Goal: Check status

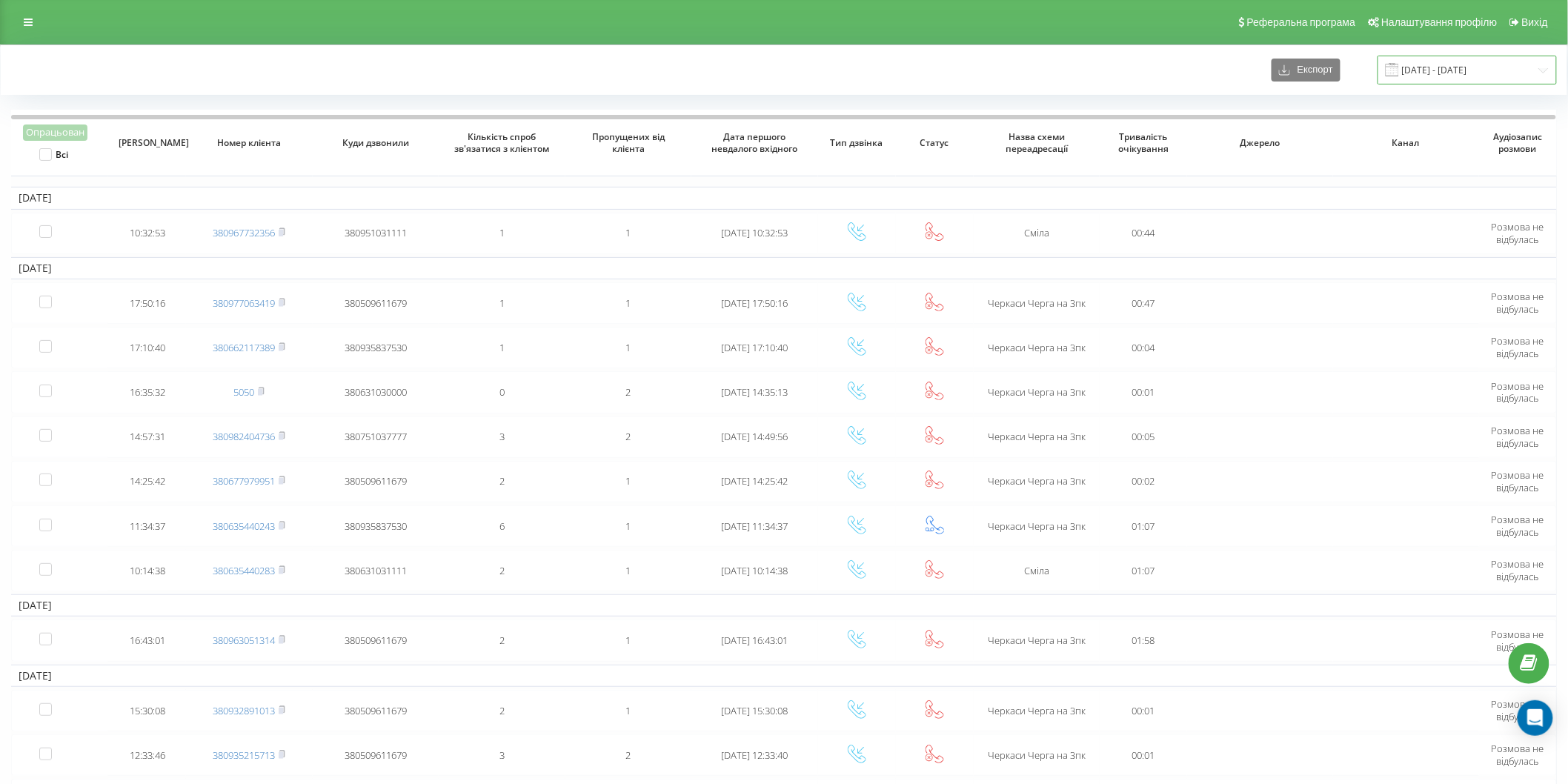
click at [1410, 72] on input "[DATE] - [DATE]" at bounding box center [1467, 70] width 180 height 29
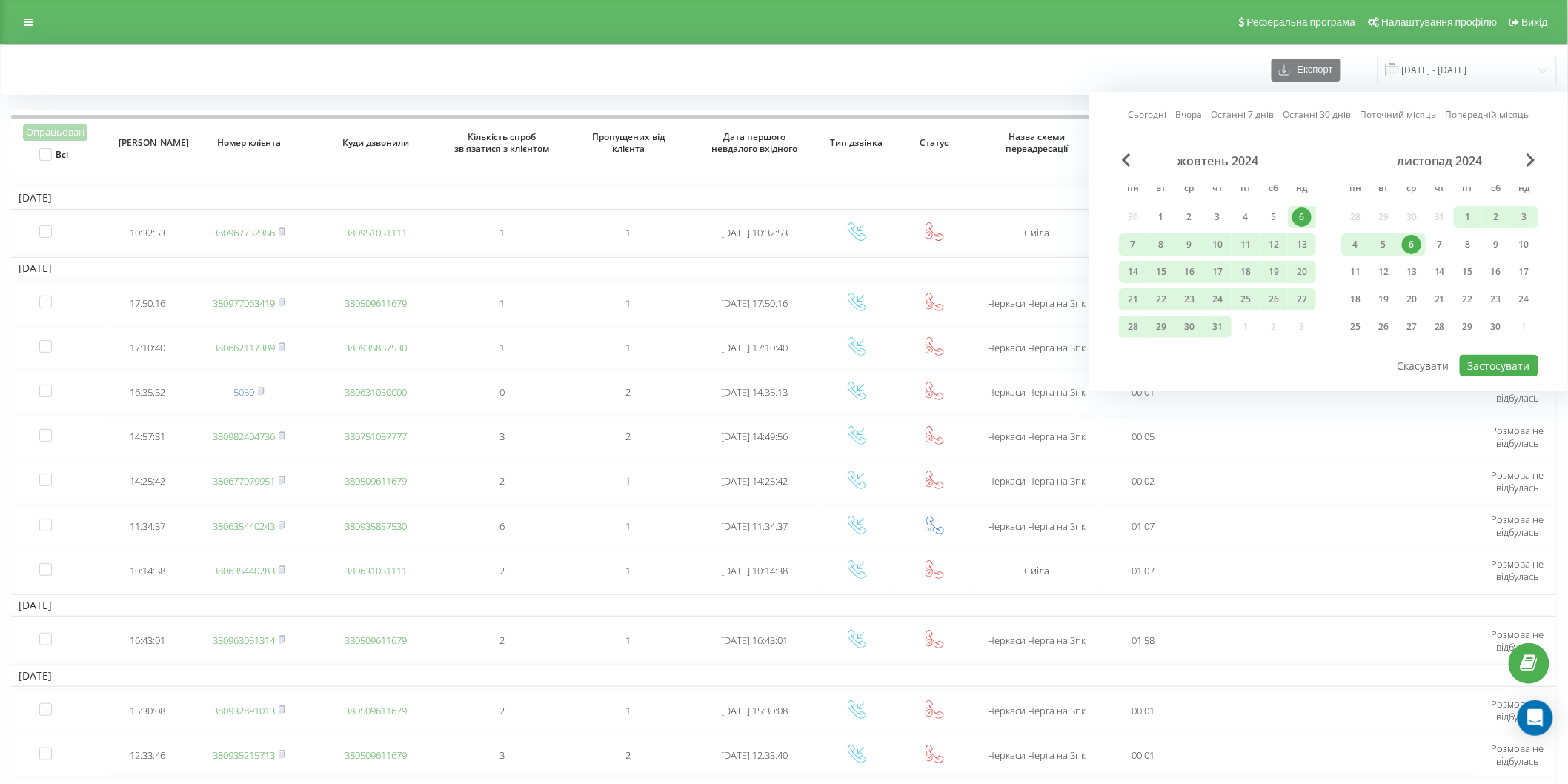
click at [1167, 116] on link "Сьогодні" at bounding box center [1147, 114] width 39 height 14
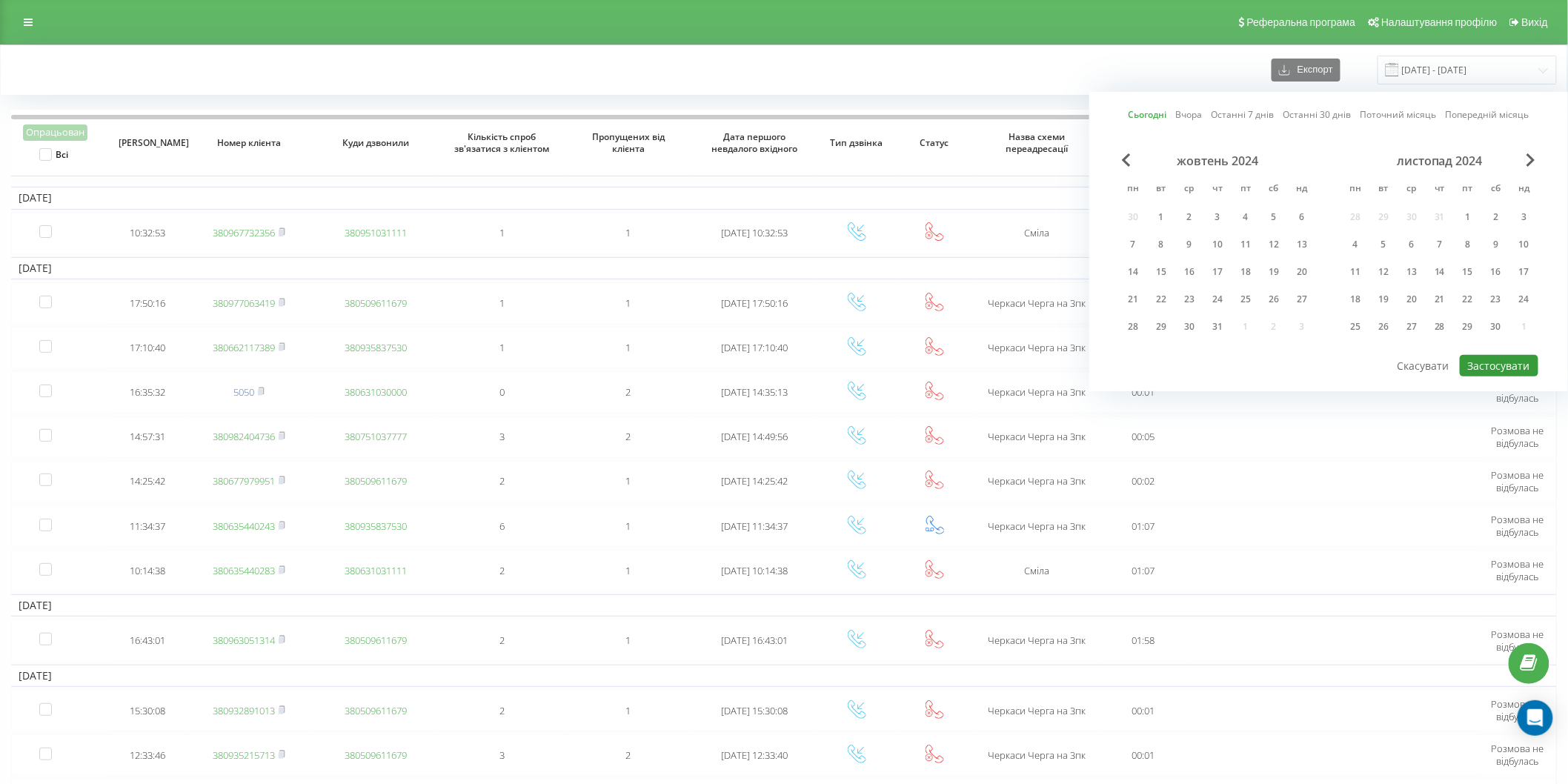
click at [1517, 361] on button "Застосувати" at bounding box center [1498, 366] width 78 height 22
type input "[DATE] - [DATE]"
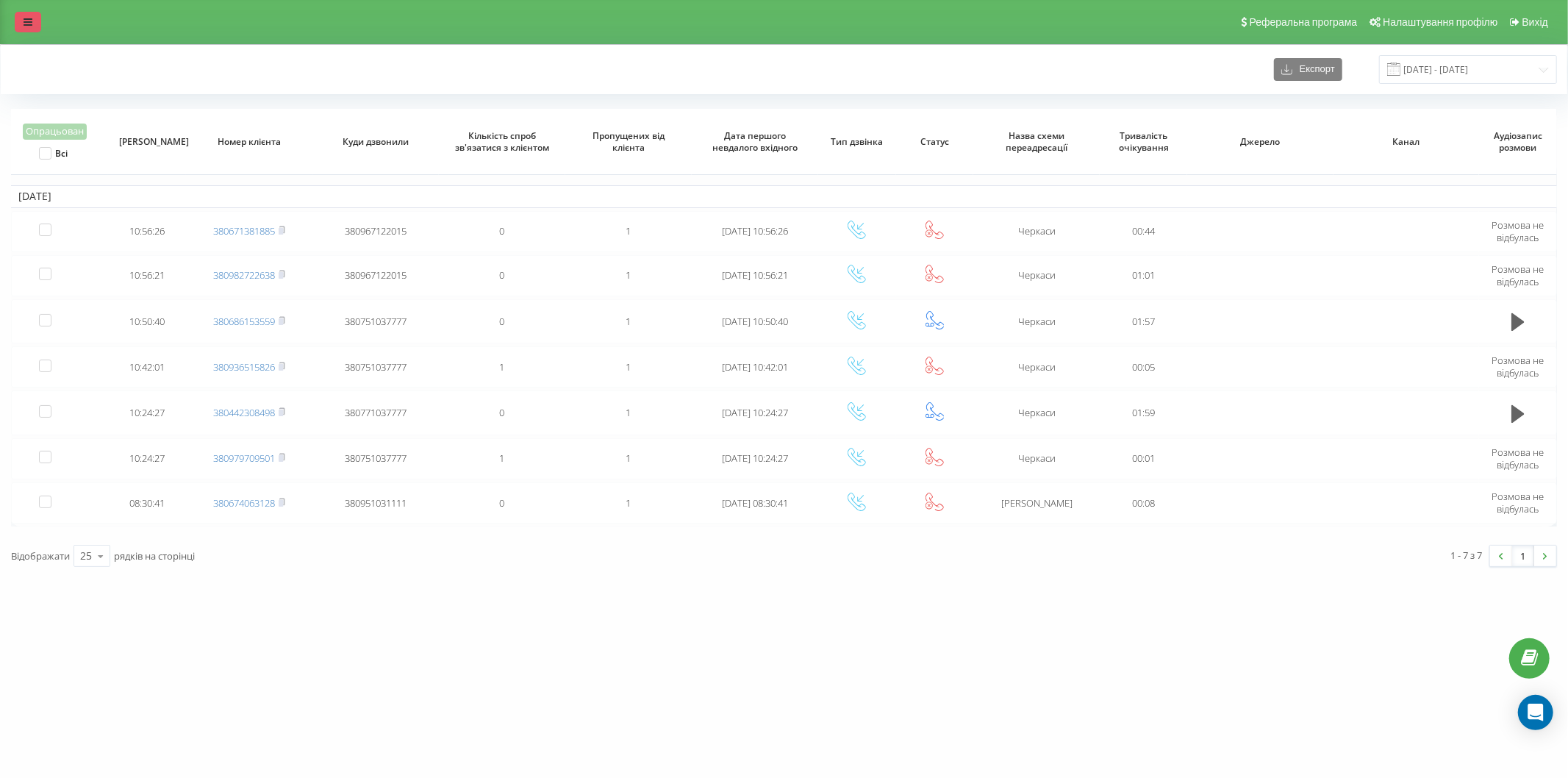
click at [33, 23] on link at bounding box center [27, 22] width 26 height 21
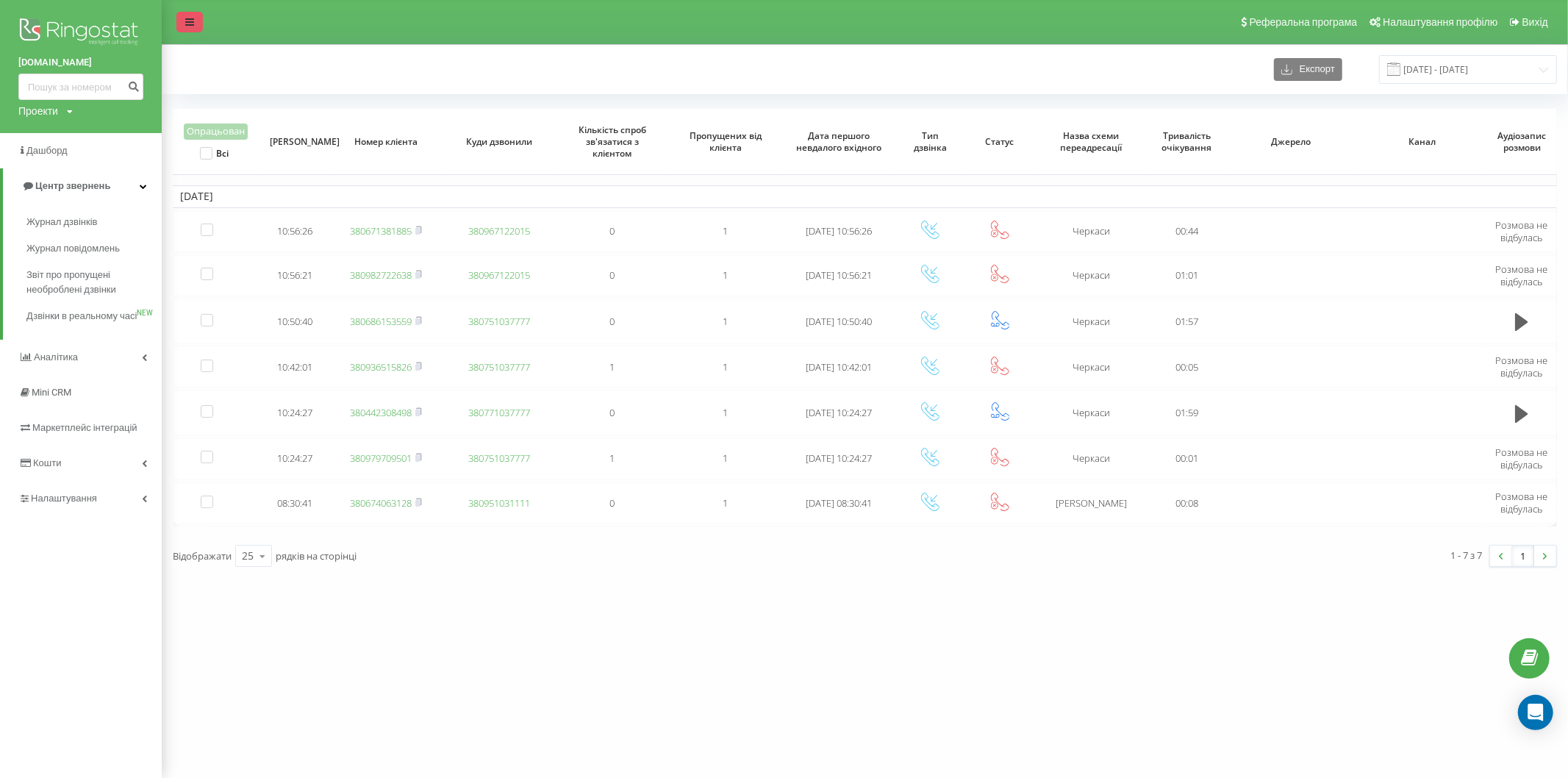
click at [189, 17] on icon at bounding box center [189, 22] width 9 height 10
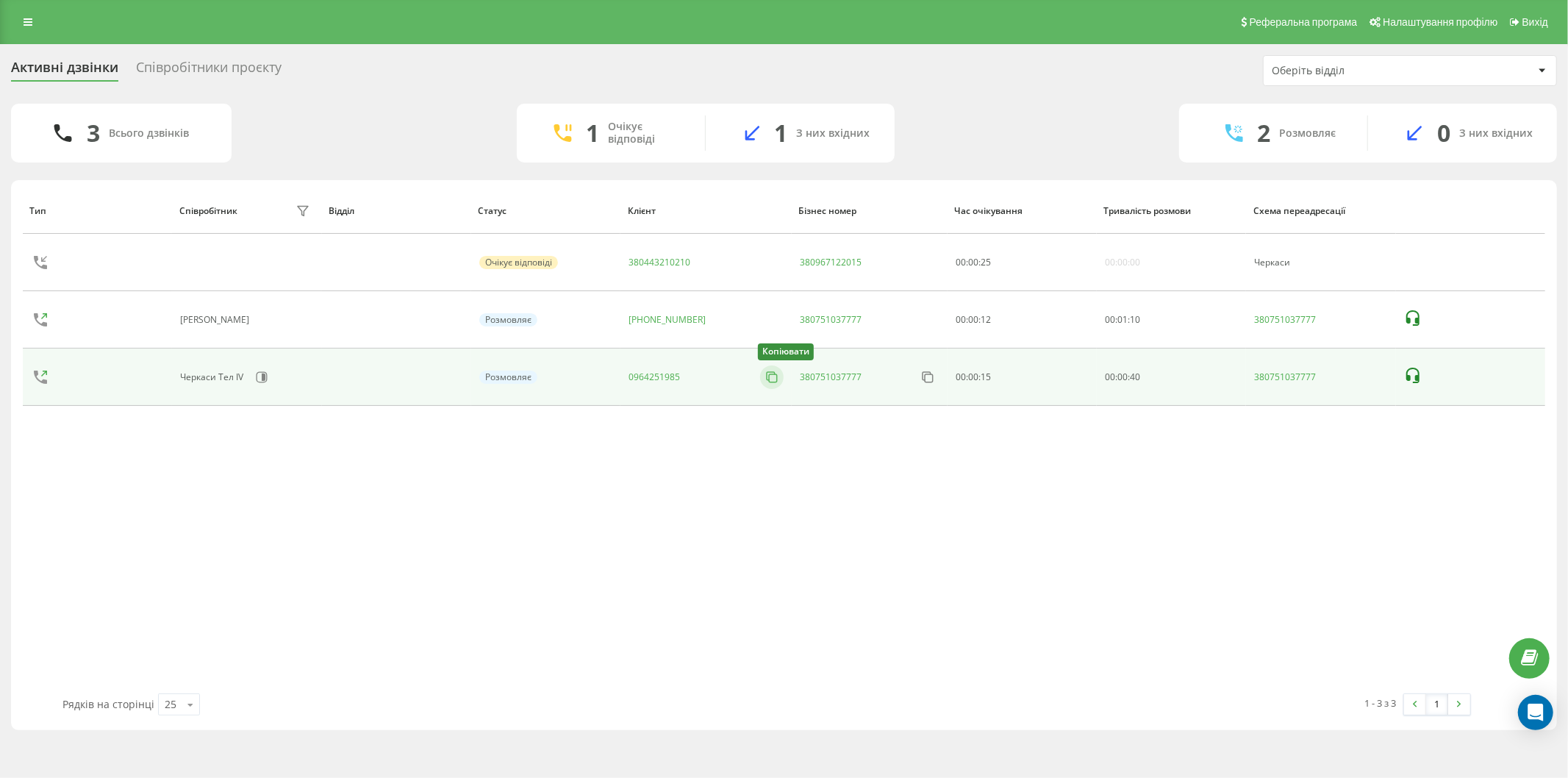
click at [767, 377] on icon at bounding box center [771, 377] width 8 height 8
